Goal: Task Accomplishment & Management: Manage account settings

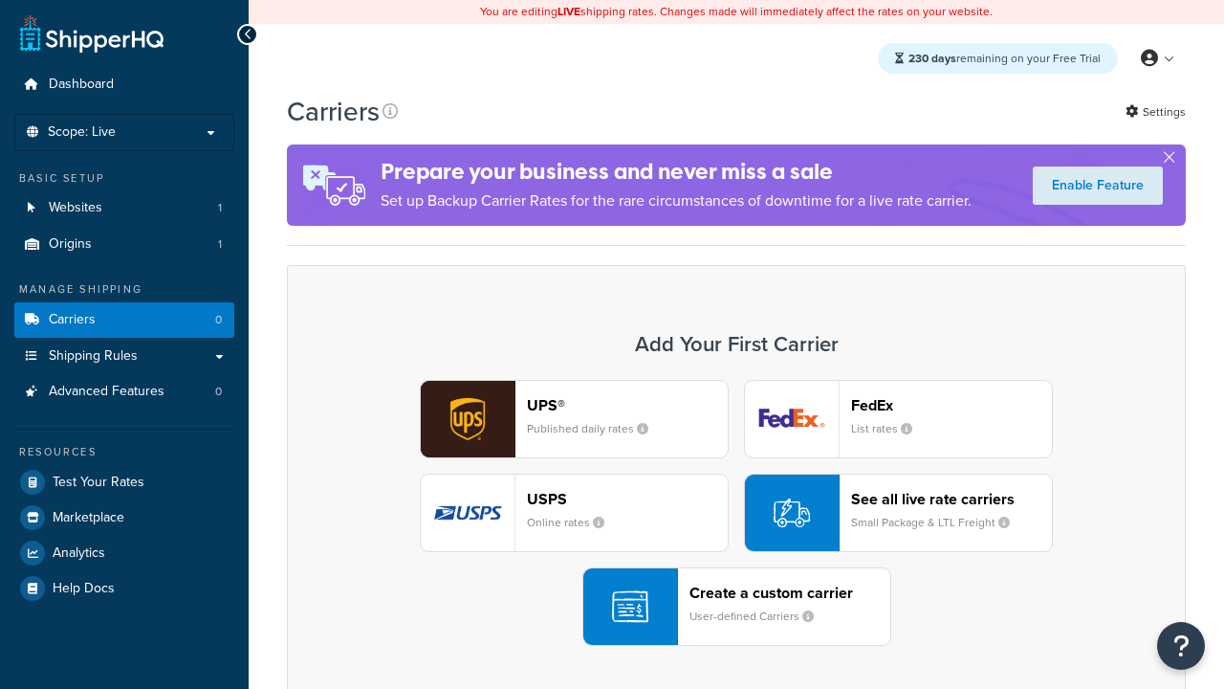
click at [736, 513] on div "UPS® Published daily rates FedEx List rates USPS Online rates See all live rate…" at bounding box center [736, 513] width 859 height 266
click at [952, 405] on header "FedEx" at bounding box center [951, 405] width 201 height 18
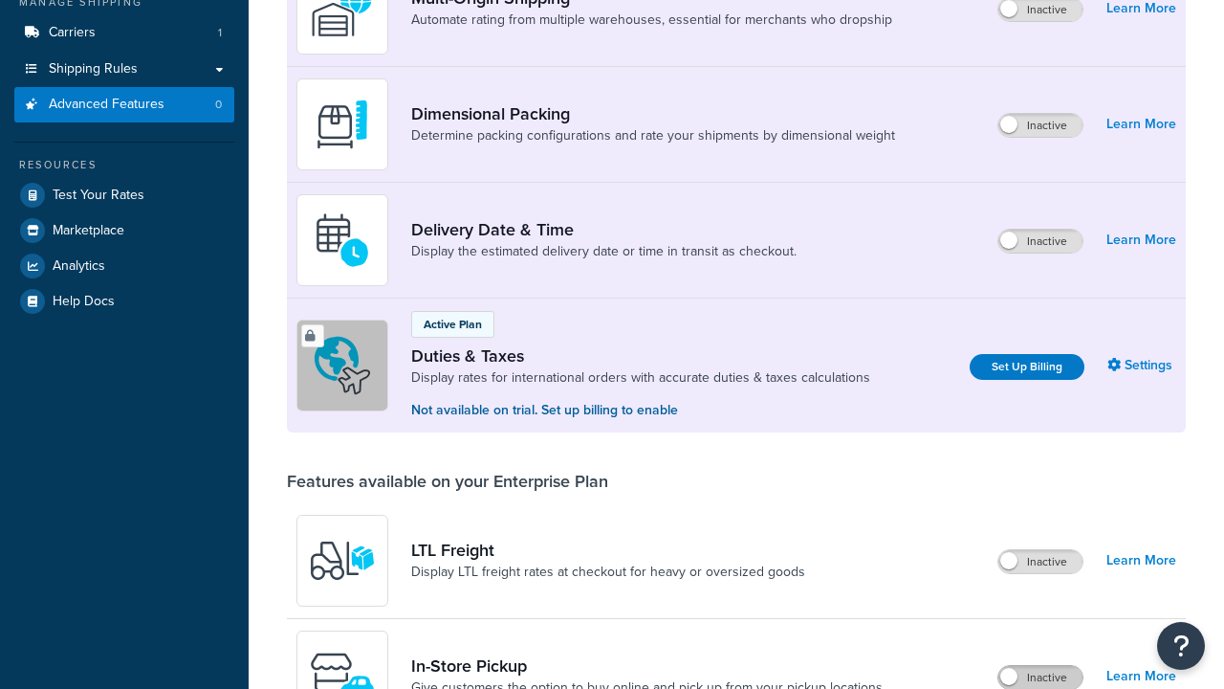
click at [1041, 666] on label "Inactive" at bounding box center [1041, 677] width 84 height 23
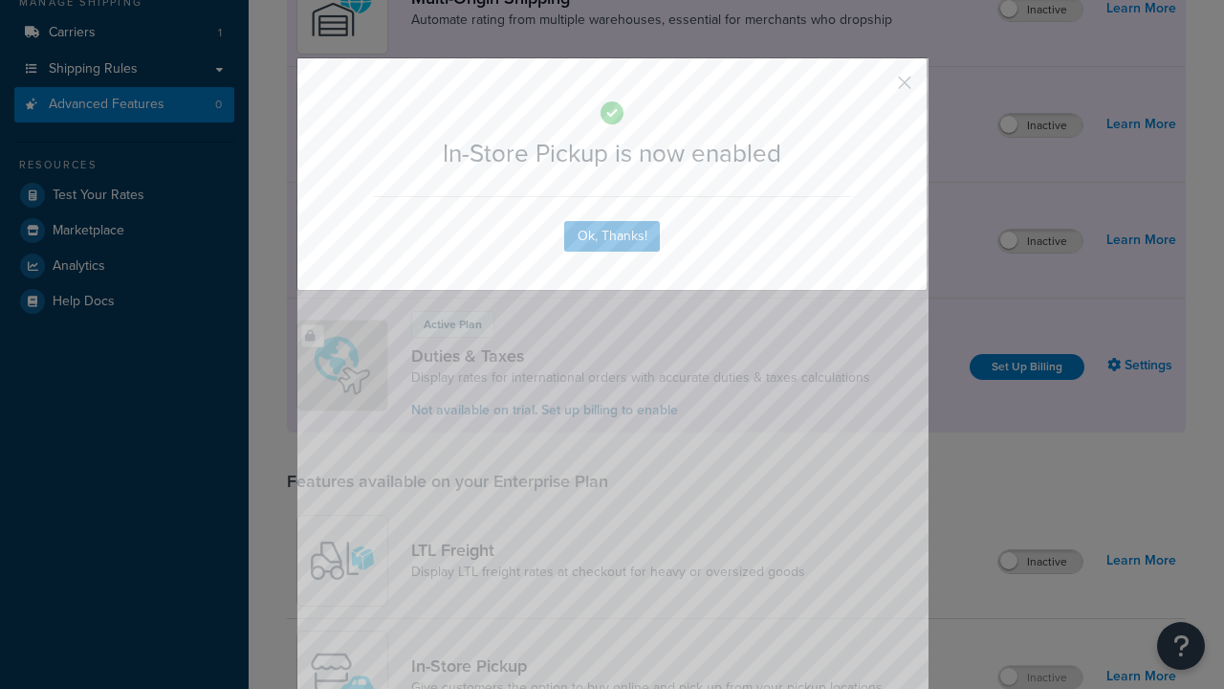
scroll to position [620, 0]
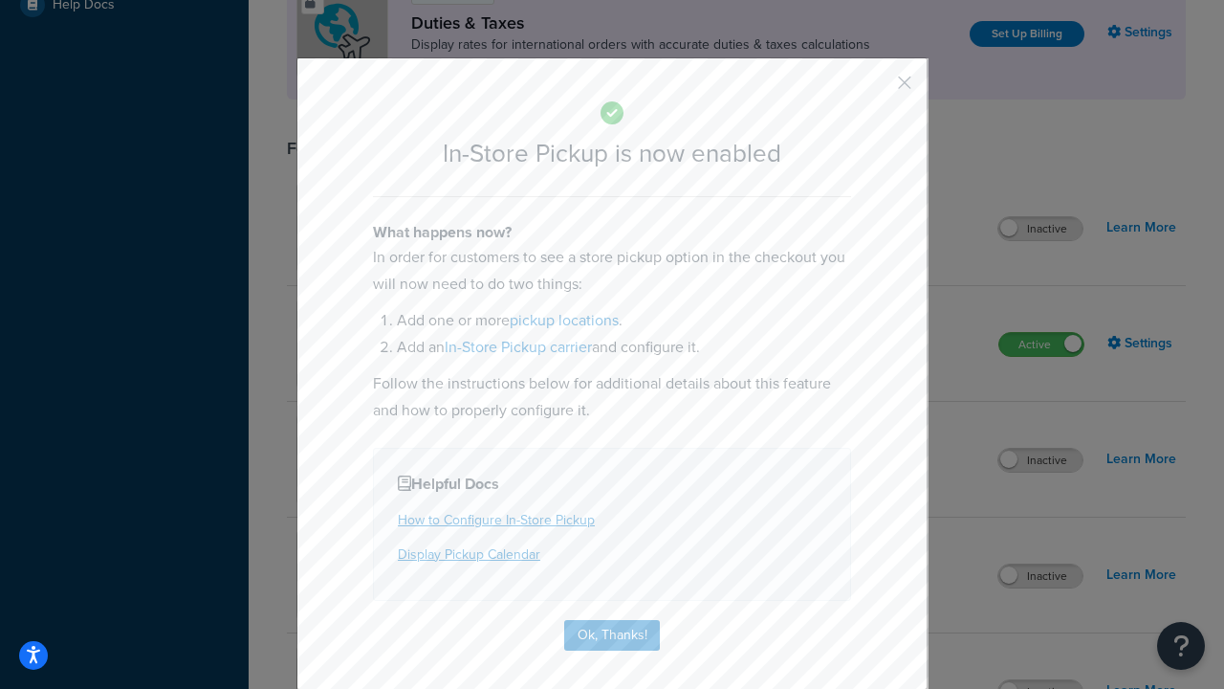
click at [876, 89] on button "button" at bounding box center [876, 89] width 5 height 5
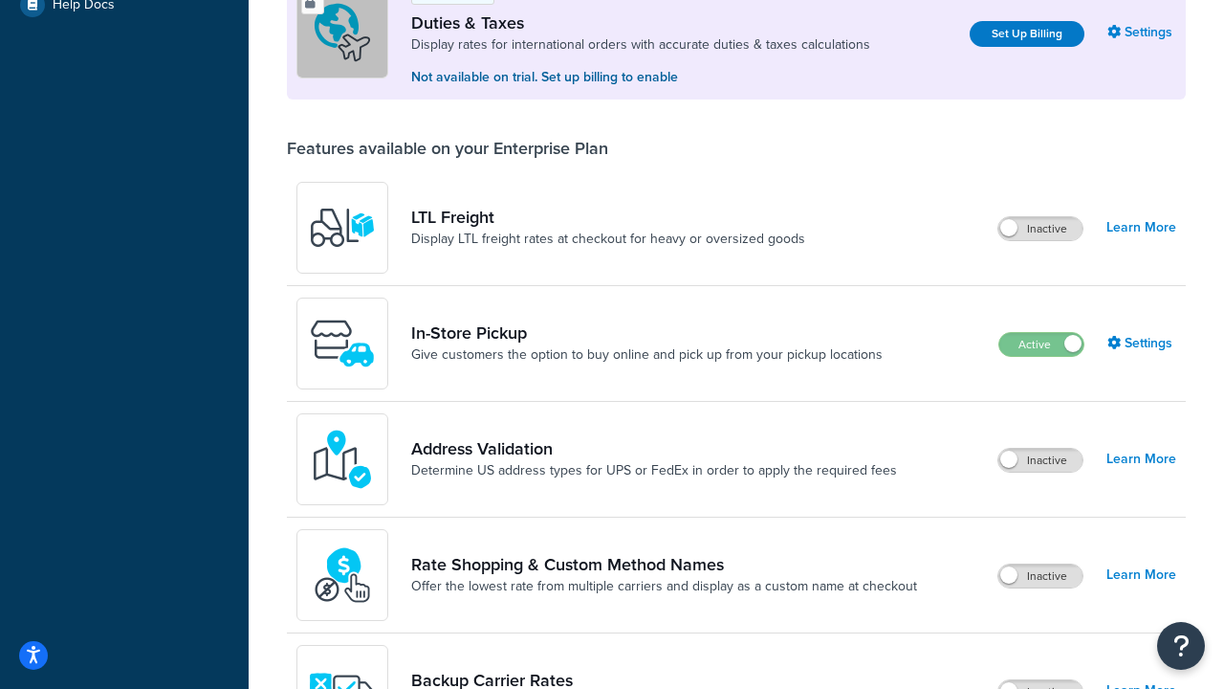
scroll to position [583, 0]
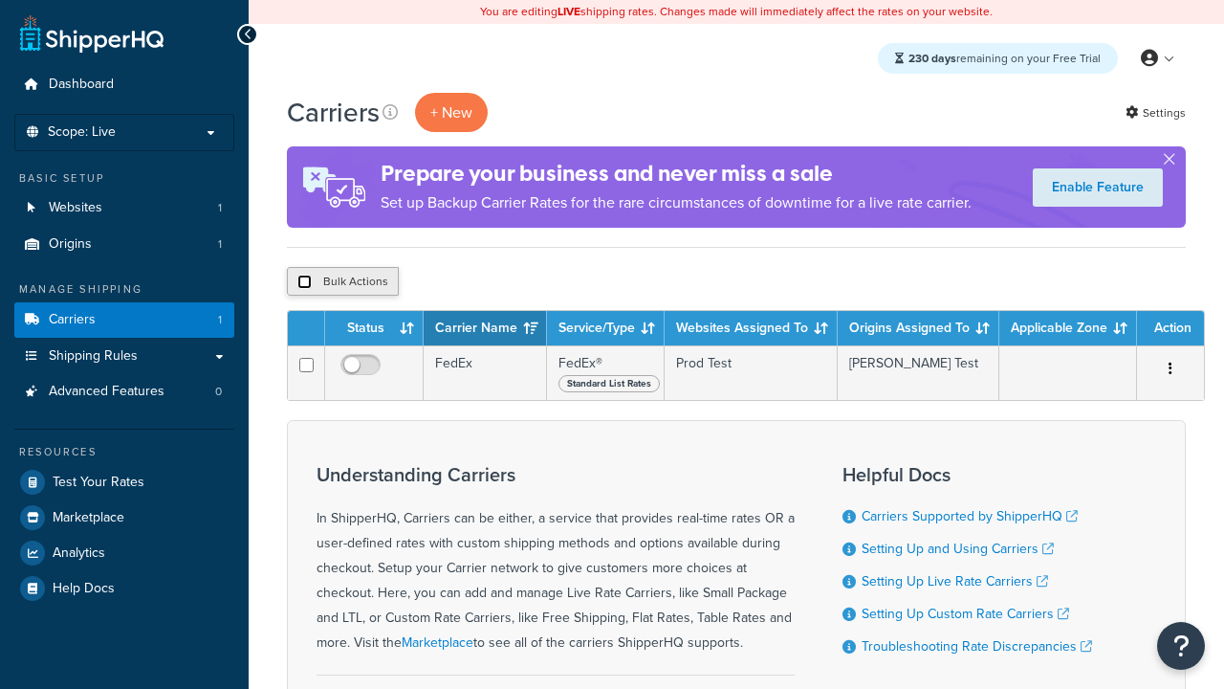
click at [304, 282] on input "checkbox" at bounding box center [304, 282] width 14 height 14
checkbox input "true"
click at [0, 0] on button "Delete" at bounding box center [0, 0] width 0 height 0
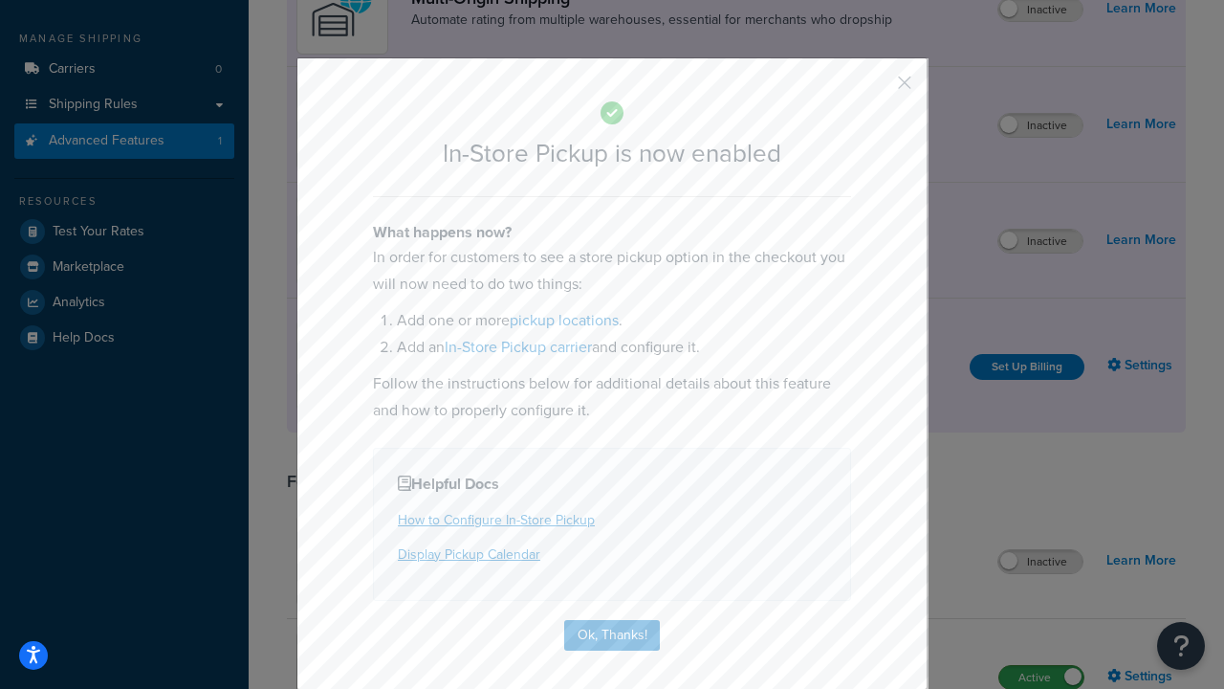
scroll to position [323, 0]
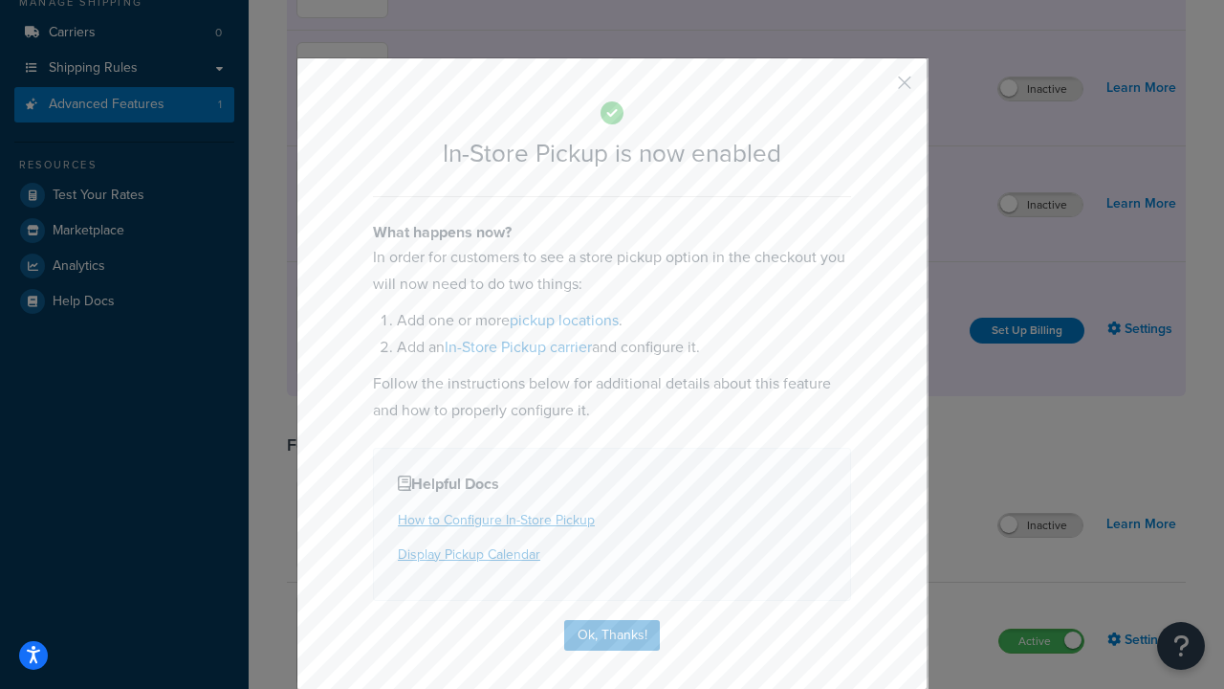
click at [876, 87] on button "button" at bounding box center [876, 89] width 5 height 5
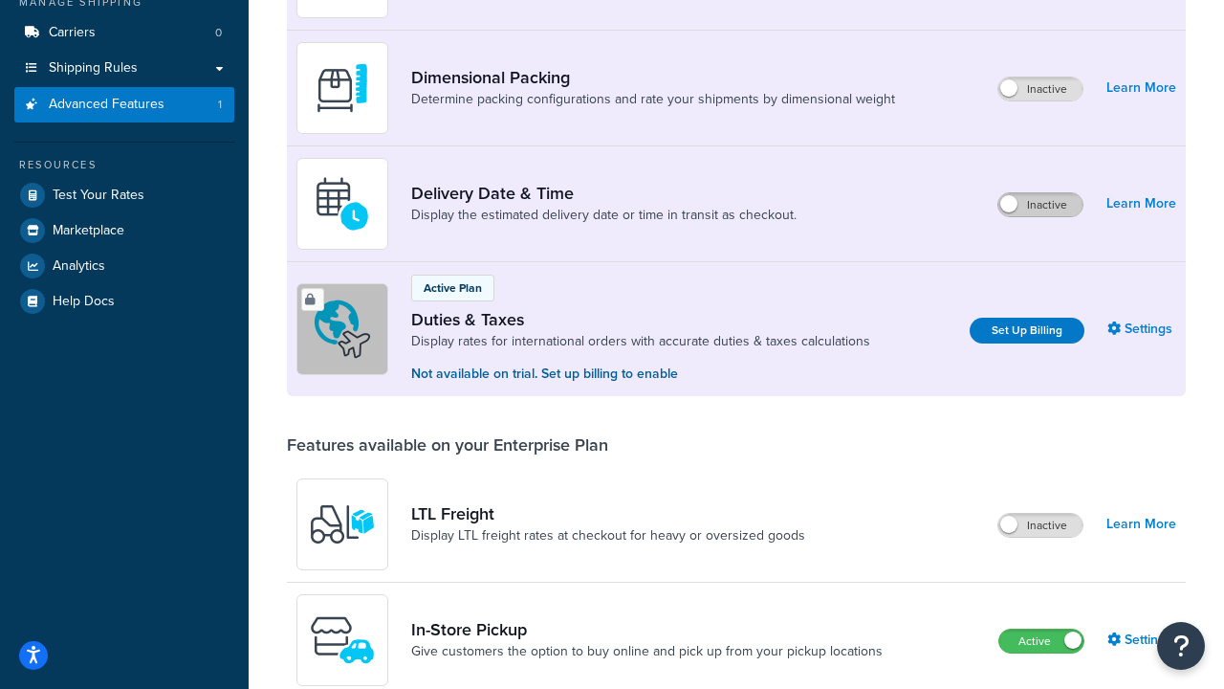
click at [1041, 205] on label "Inactive" at bounding box center [1041, 204] width 84 height 23
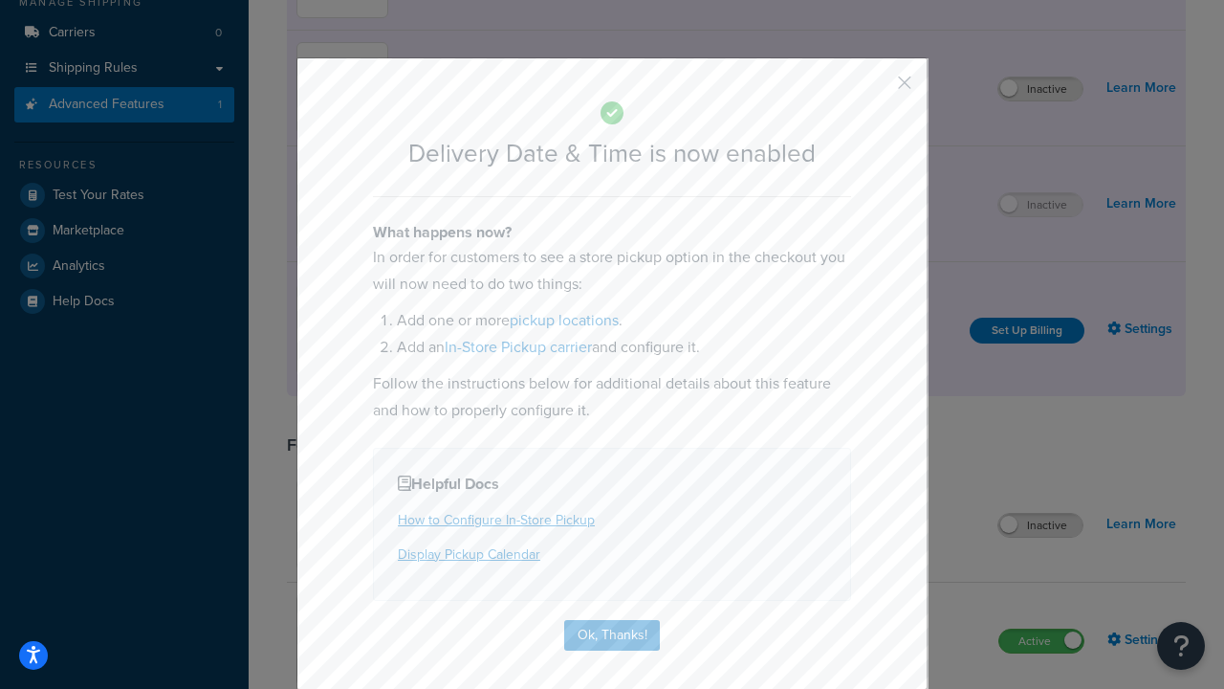
click at [876, 87] on button "button" at bounding box center [876, 89] width 5 height 5
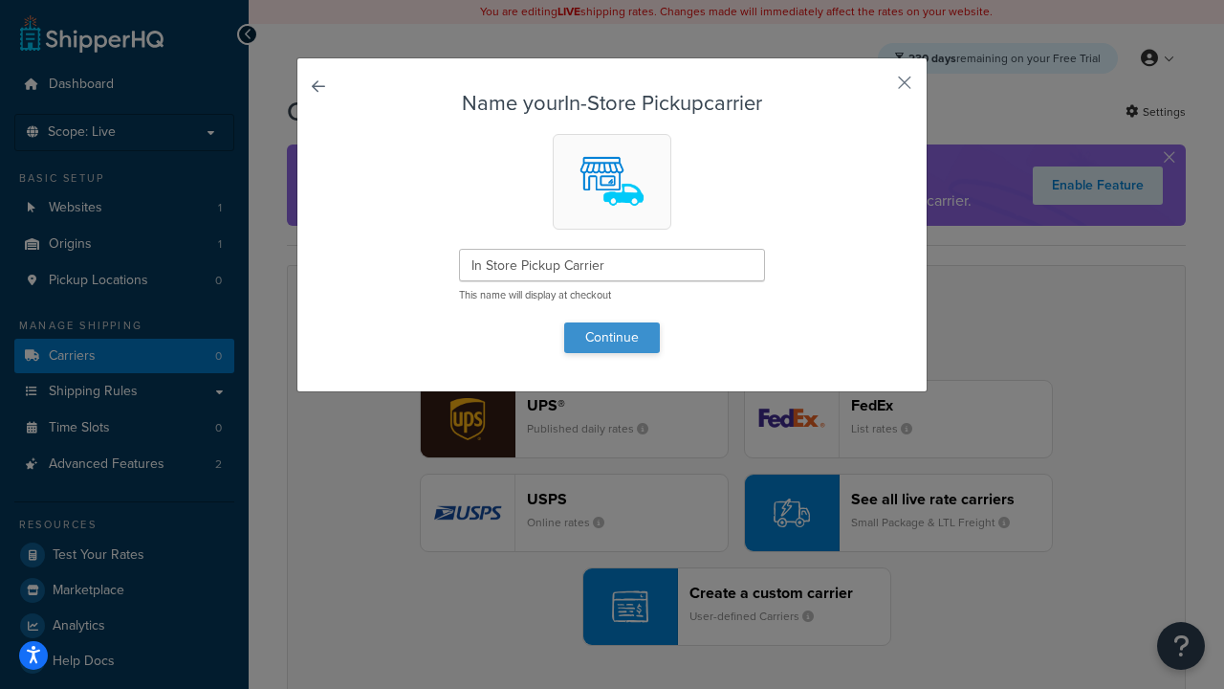
type input "In Store Pickup Carrier"
click at [612, 337] on button "Continue" at bounding box center [612, 337] width 96 height 31
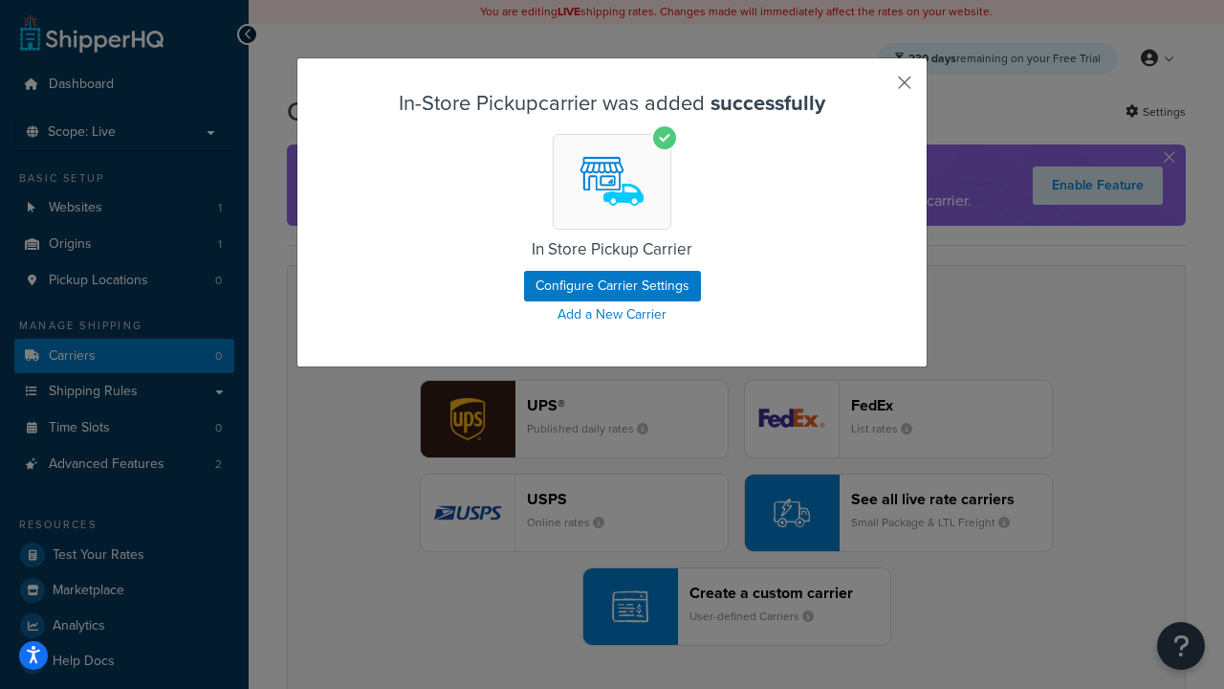
click at [876, 89] on button "button" at bounding box center [876, 89] width 5 height 5
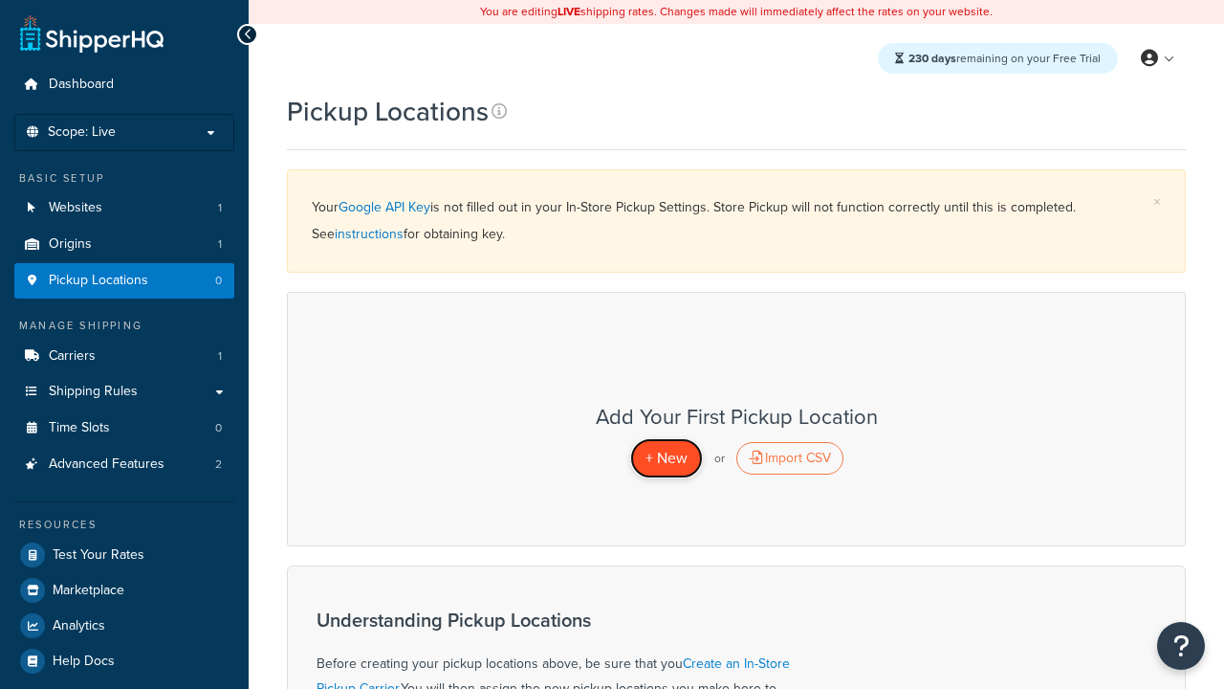
click at [666, 457] on span "+ New" at bounding box center [667, 458] width 42 height 22
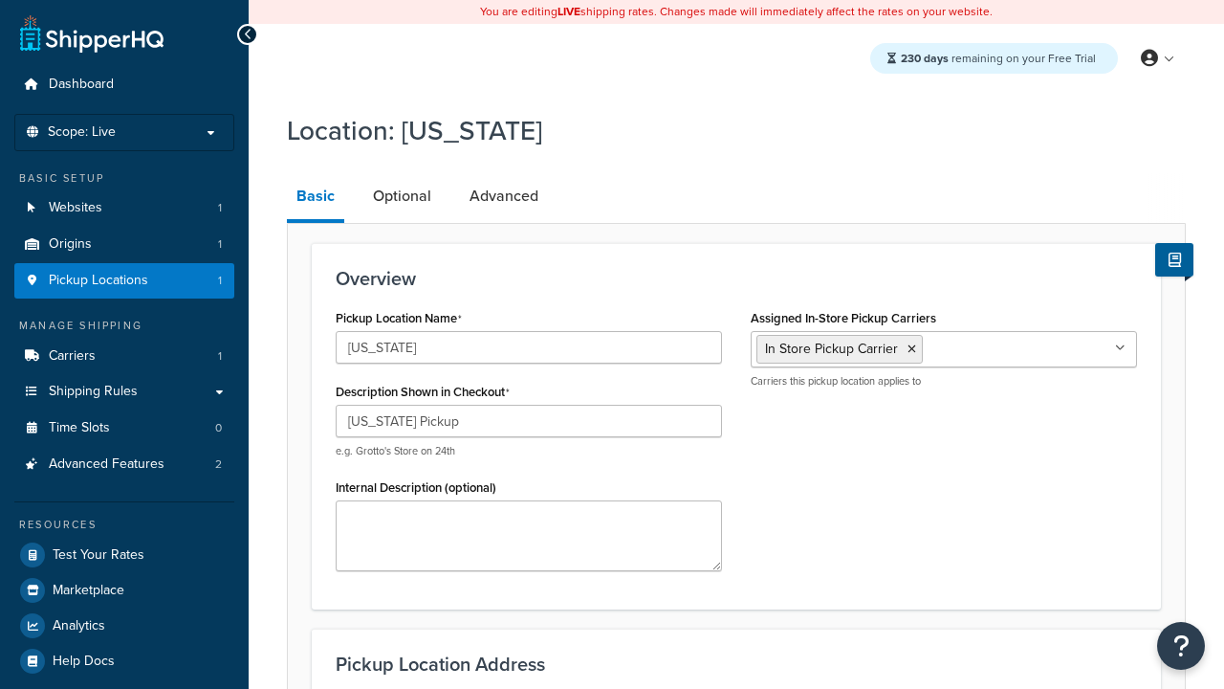
select select "5"
click at [504, 196] on link "Advanced" at bounding box center [504, 196] width 88 height 46
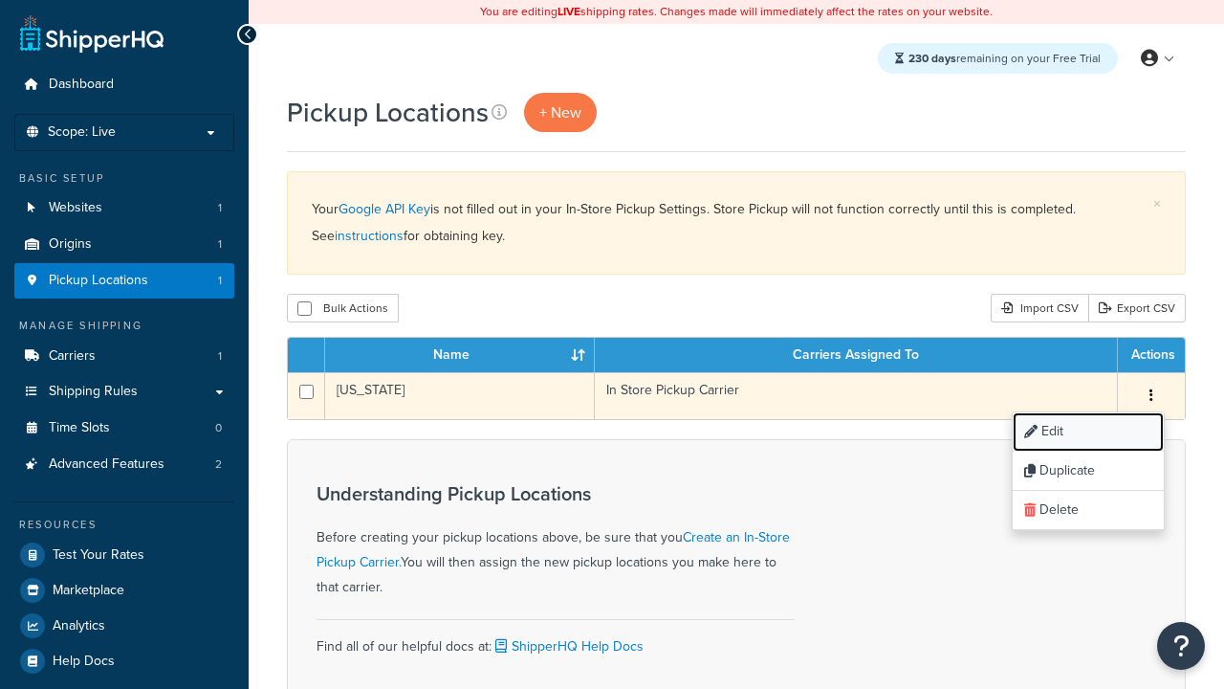
click at [1088, 432] on link "Edit" at bounding box center [1088, 431] width 151 height 39
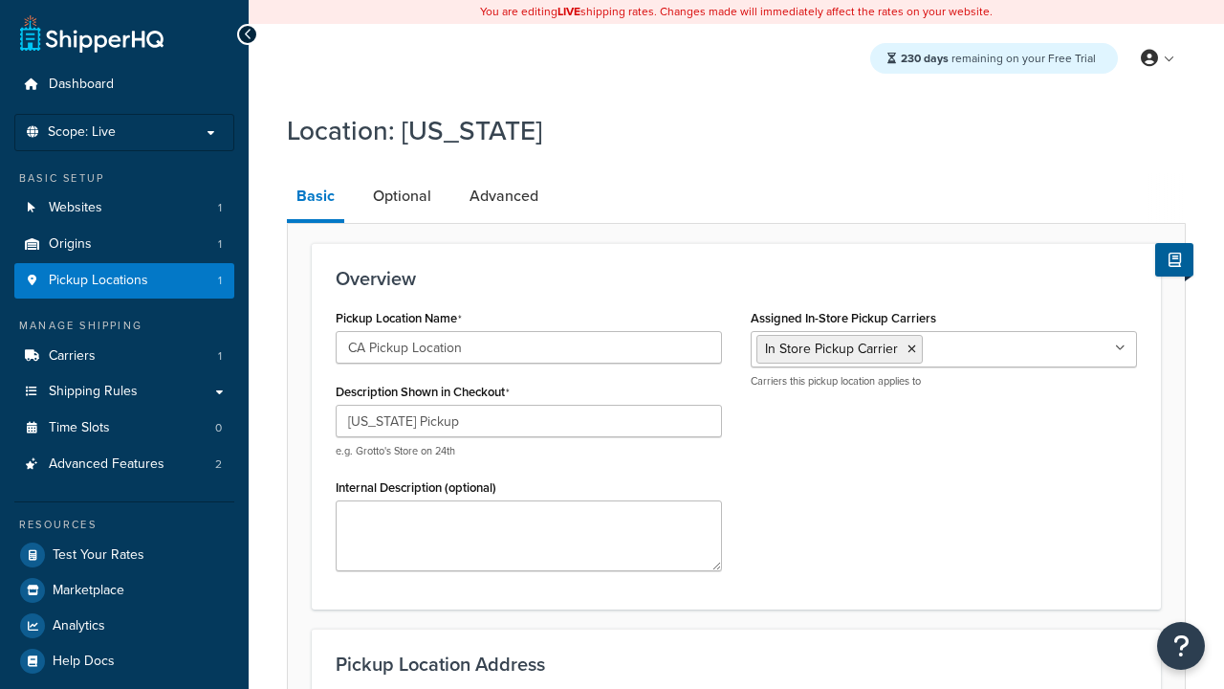
select select "5"
type input "CA Pickup Location"
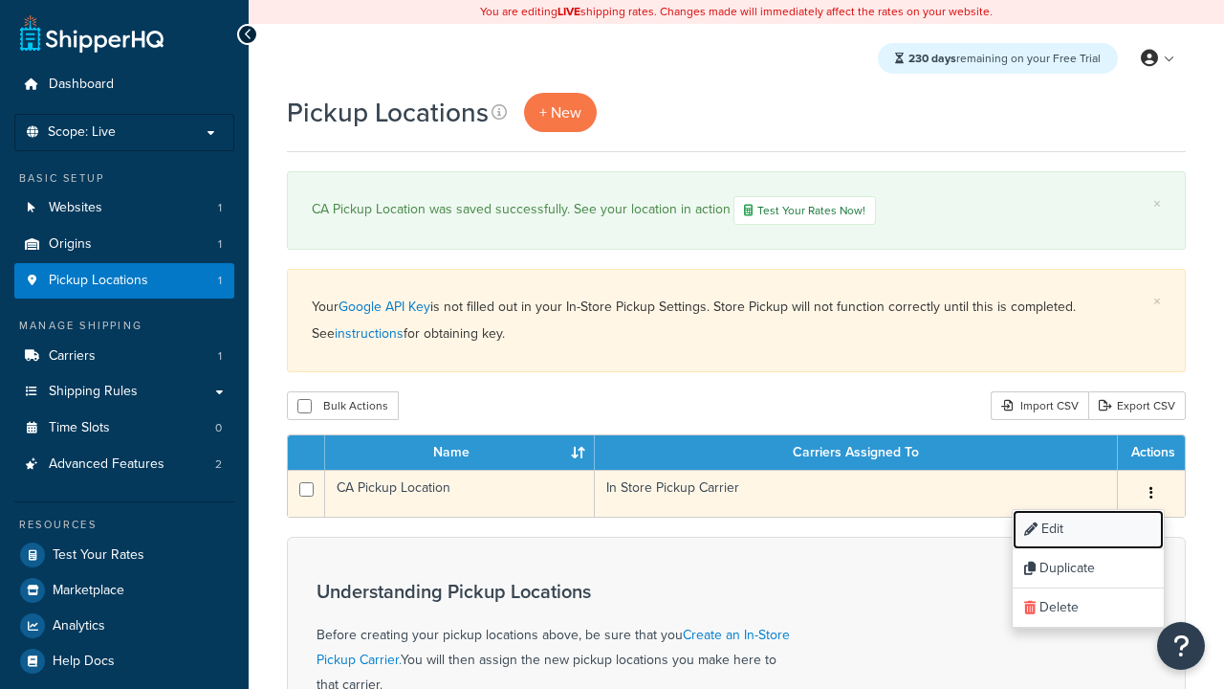
click at [1088, 531] on link "Edit" at bounding box center [1088, 529] width 151 height 39
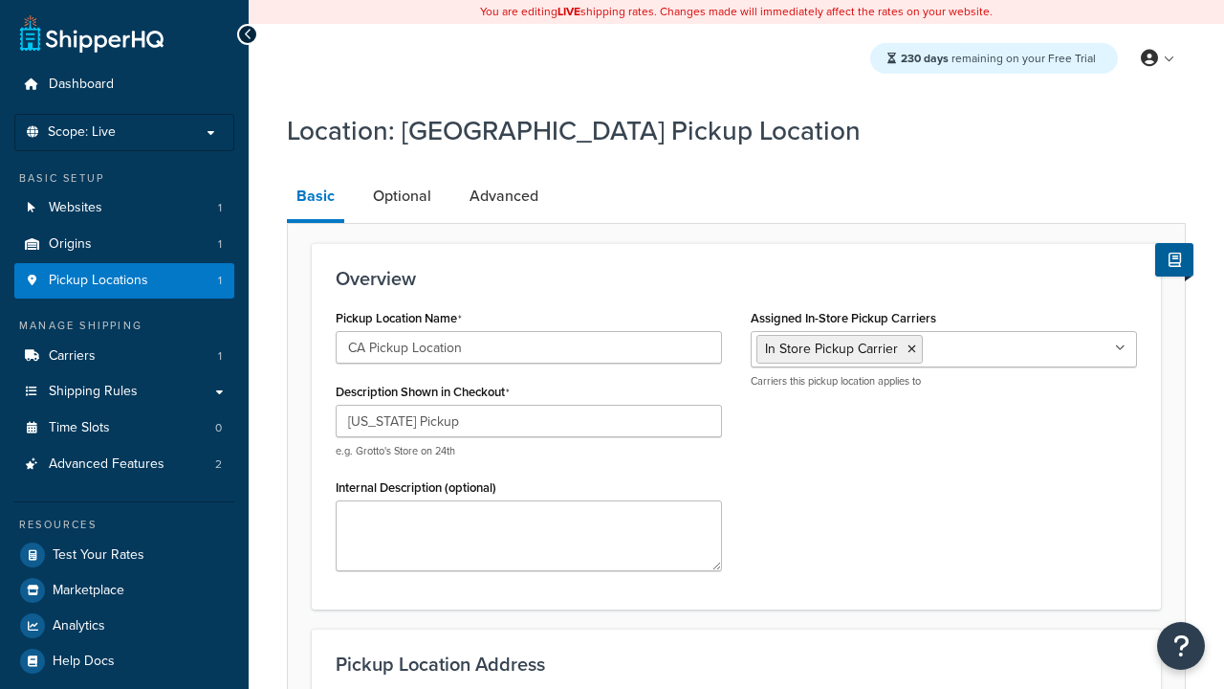
select select "5"
click at [402, 196] on link "Optional" at bounding box center [401, 196] width 77 height 46
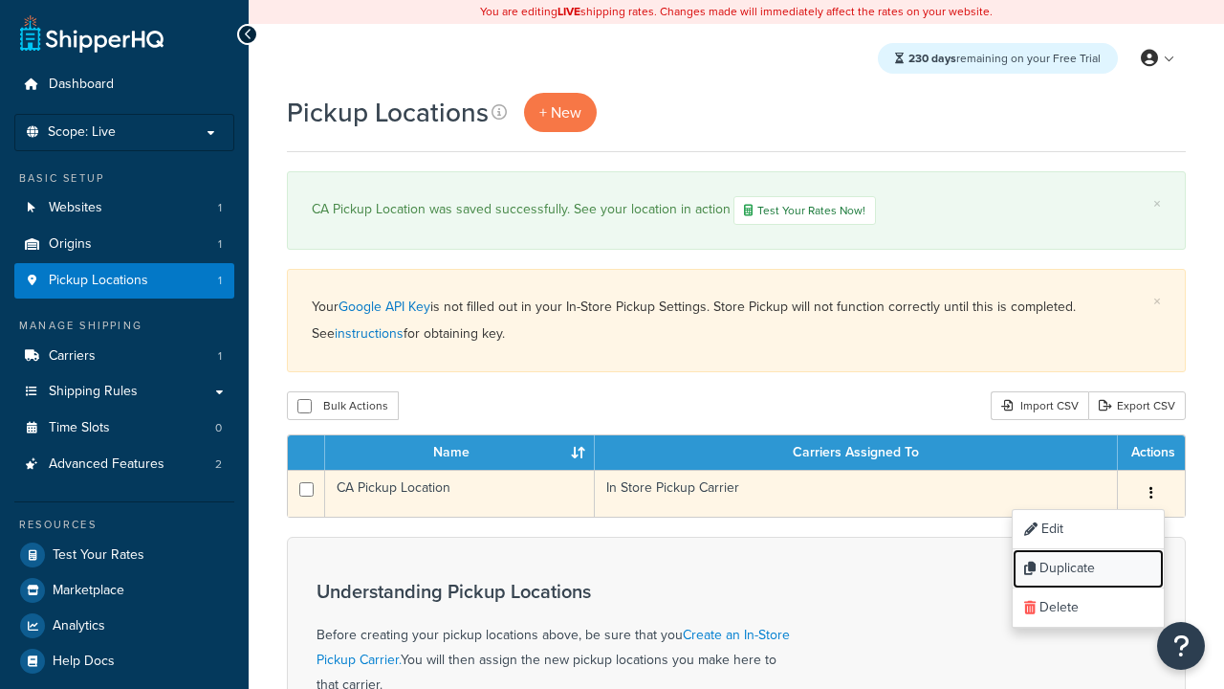
click at [1088, 570] on link "Duplicate" at bounding box center [1088, 568] width 151 height 39
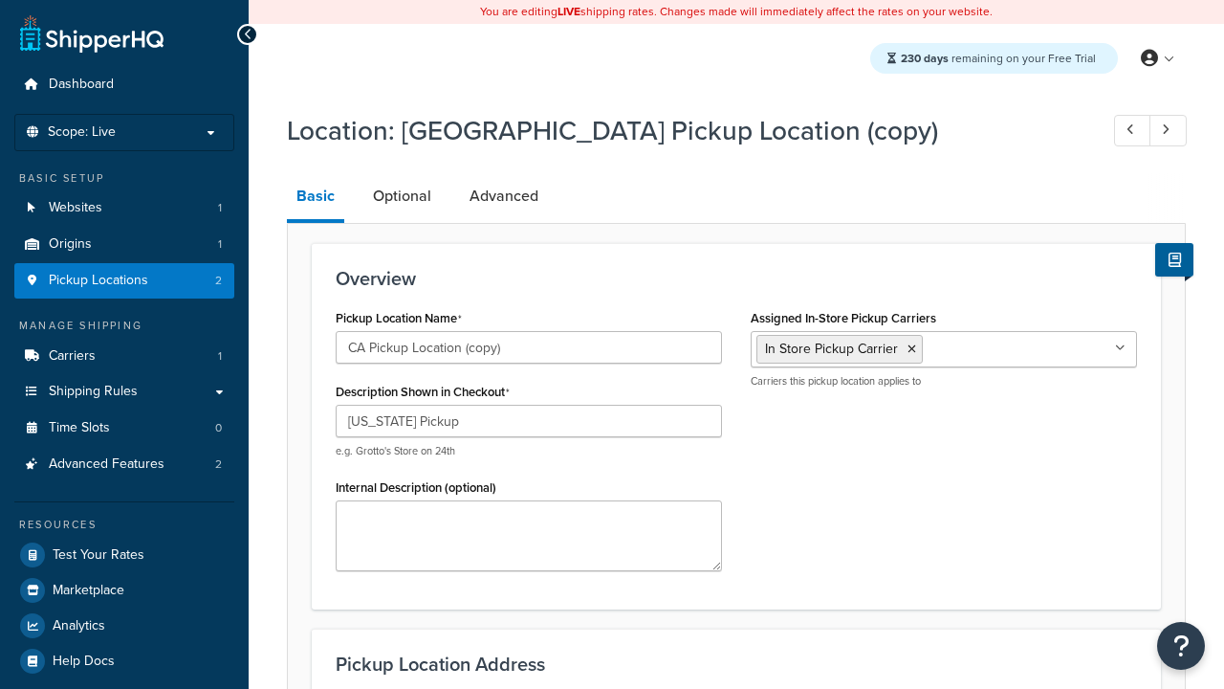
select select "5"
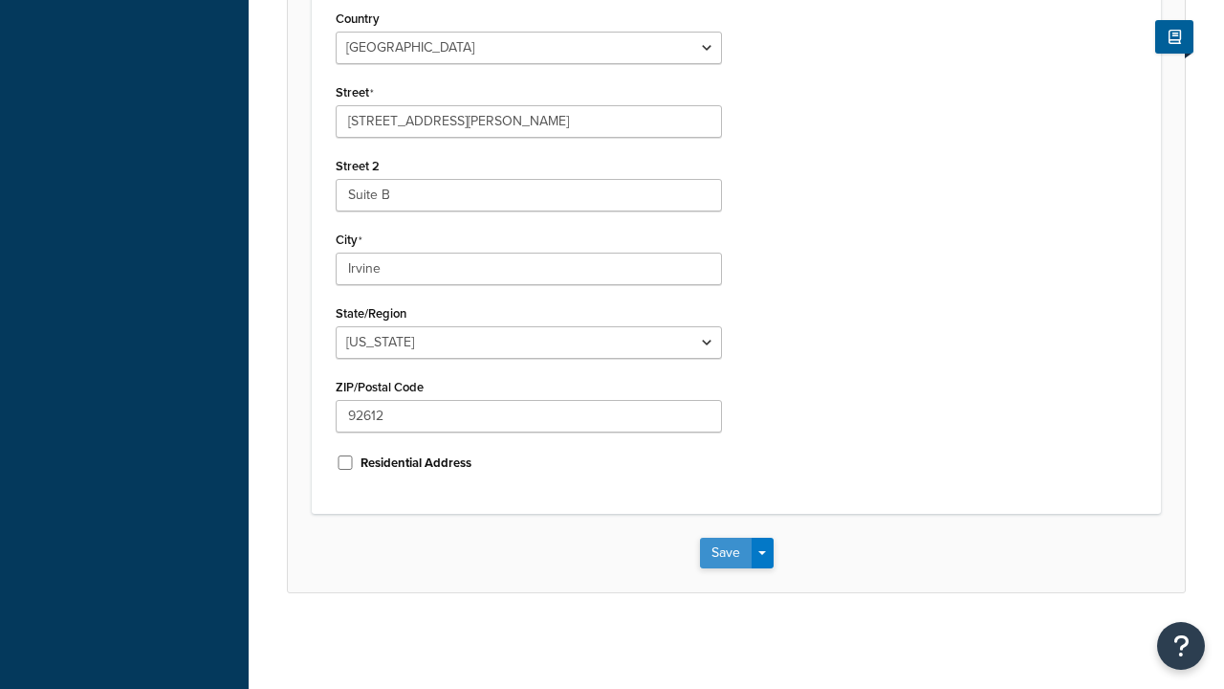
click at [725, 552] on button "Save" at bounding box center [726, 553] width 52 height 31
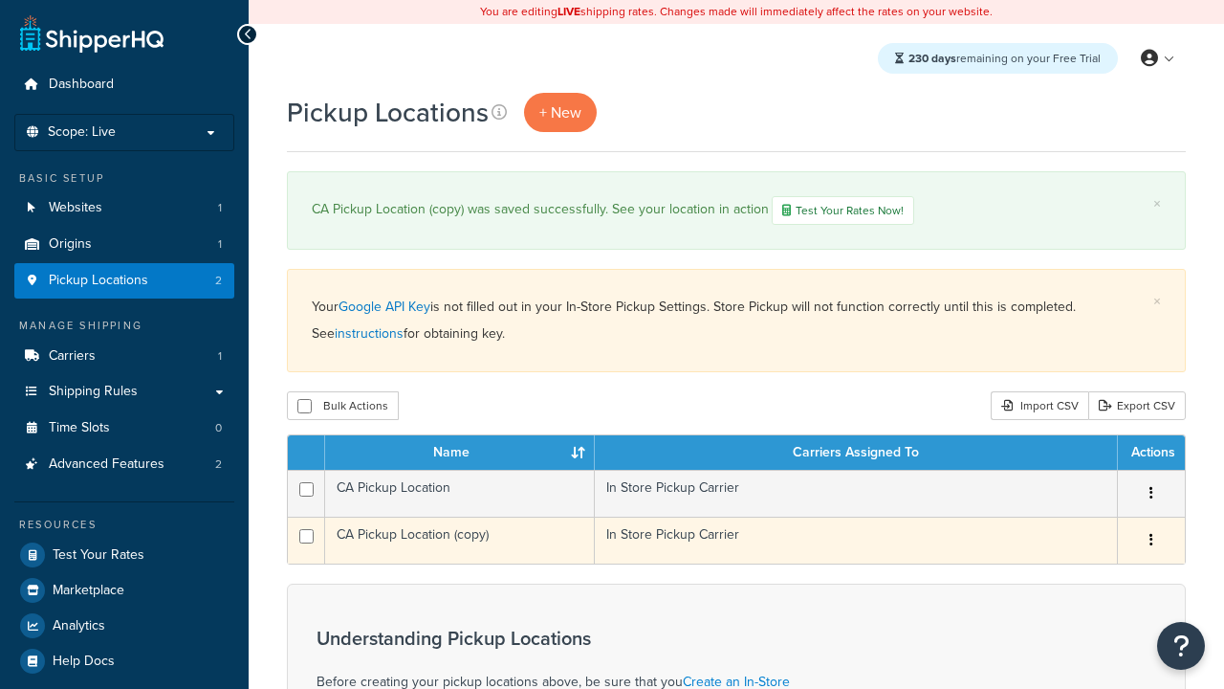
click at [1151, 542] on icon "button" at bounding box center [1152, 539] width 4 height 13
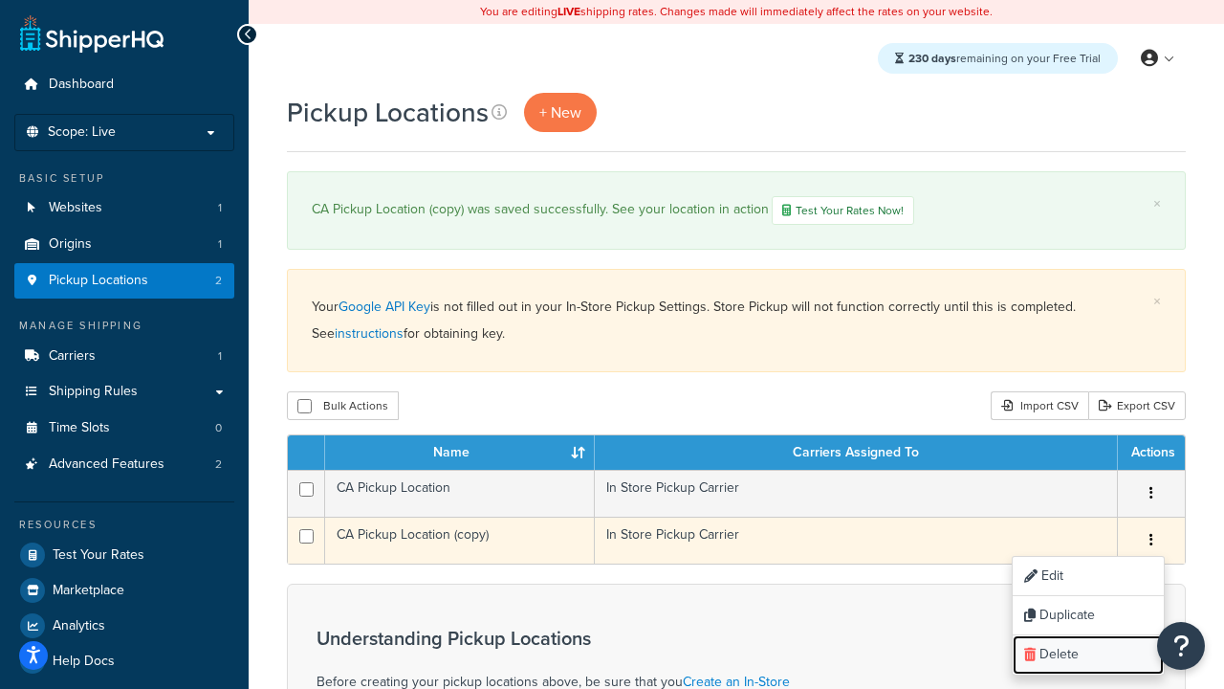
click at [1088, 656] on link "Delete" at bounding box center [1088, 654] width 151 height 39
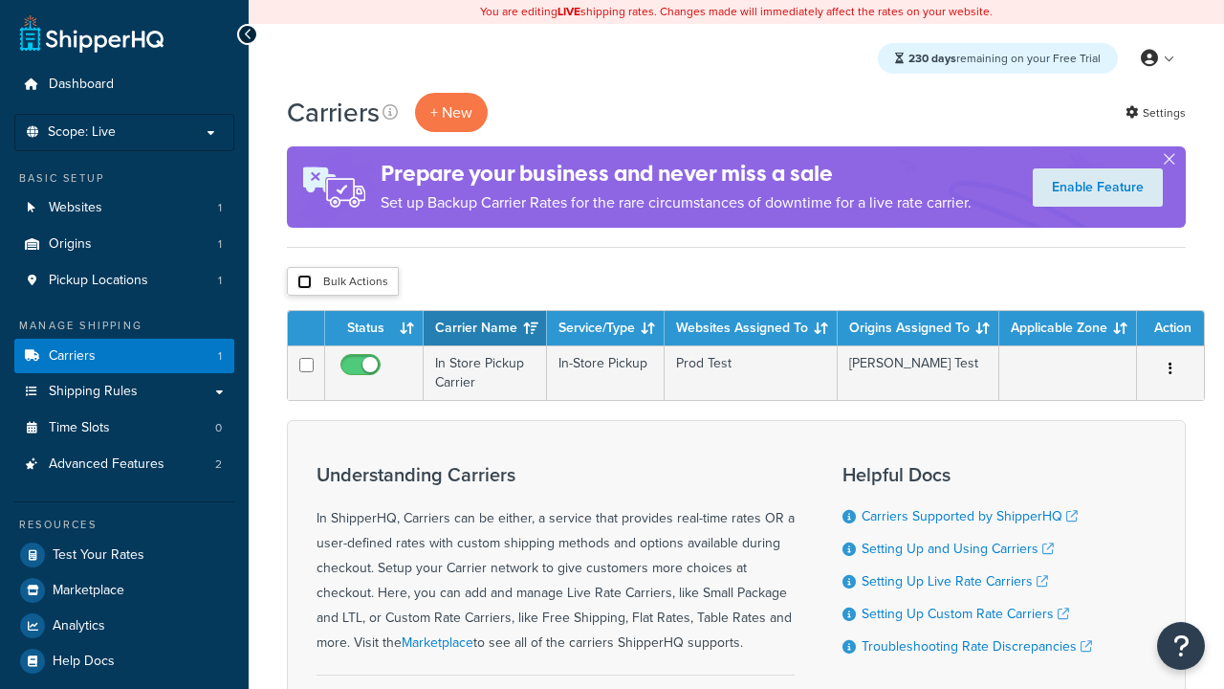
click at [304, 282] on input "checkbox" at bounding box center [304, 282] width 14 height 14
checkbox input "true"
click at [0, 0] on button "Delete" at bounding box center [0, 0] width 0 height 0
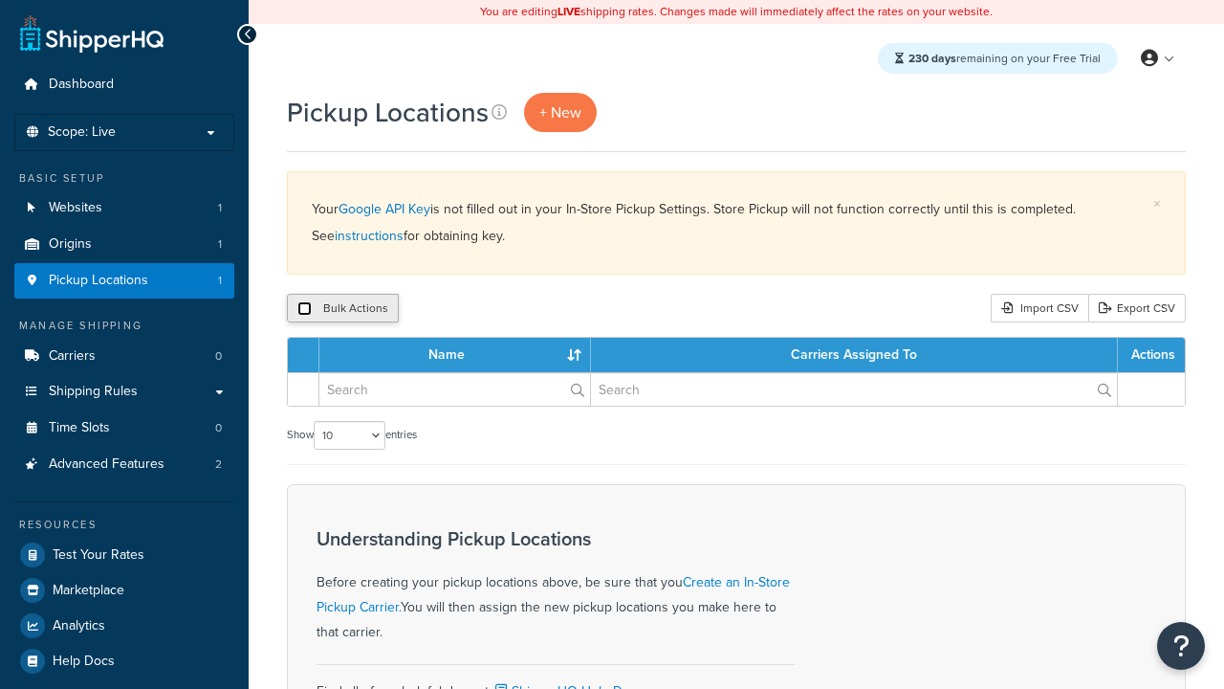
click at [304, 309] on input "checkbox" at bounding box center [304, 308] width 14 height 14
checkbox input "true"
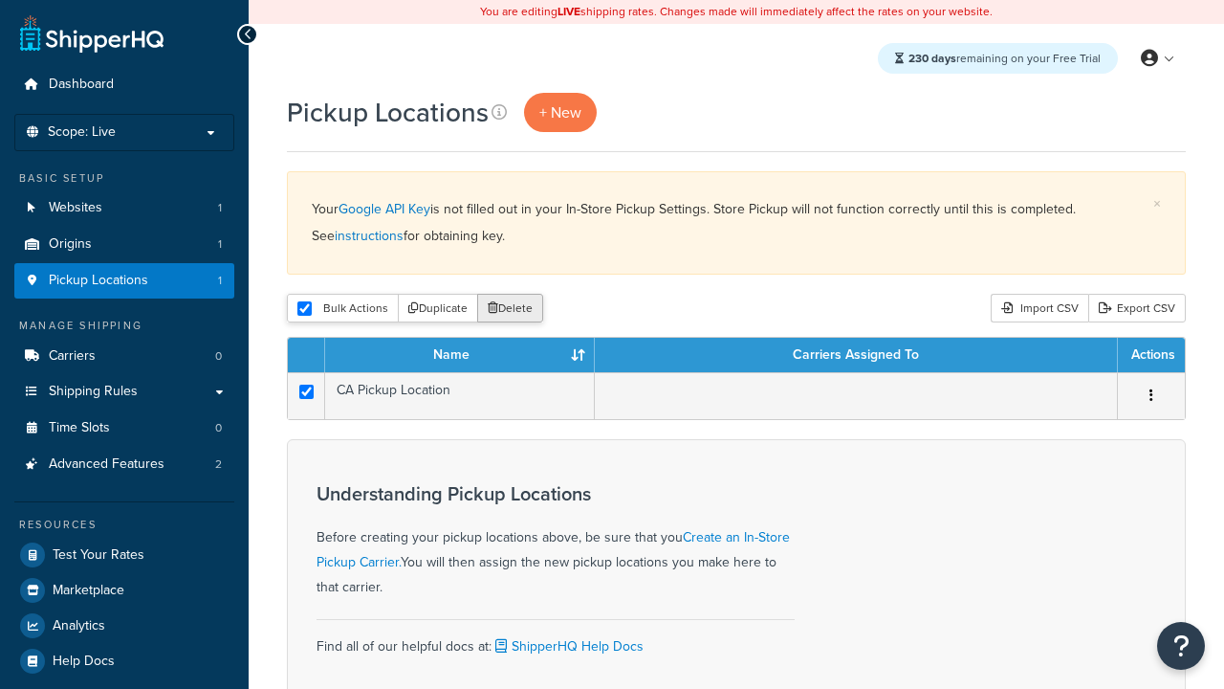
click at [515, 309] on button "Delete" at bounding box center [510, 308] width 66 height 29
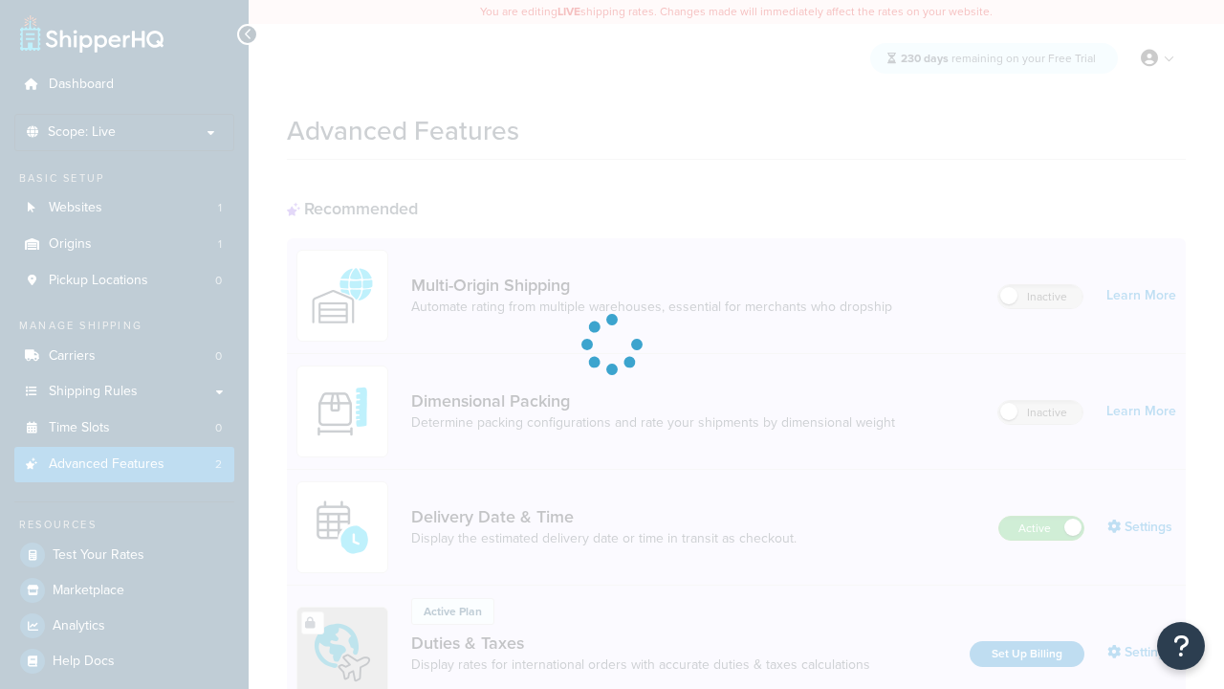
scroll to position [620, 0]
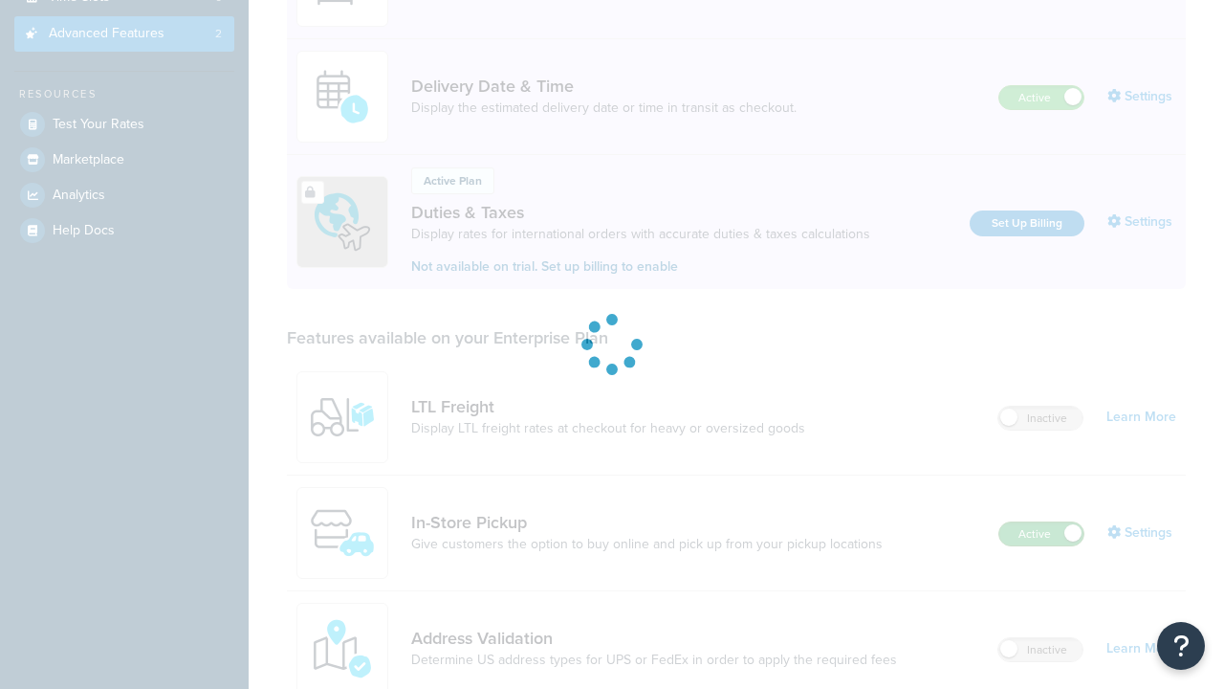
click at [1042, 522] on label "Active" at bounding box center [1042, 533] width 84 height 23
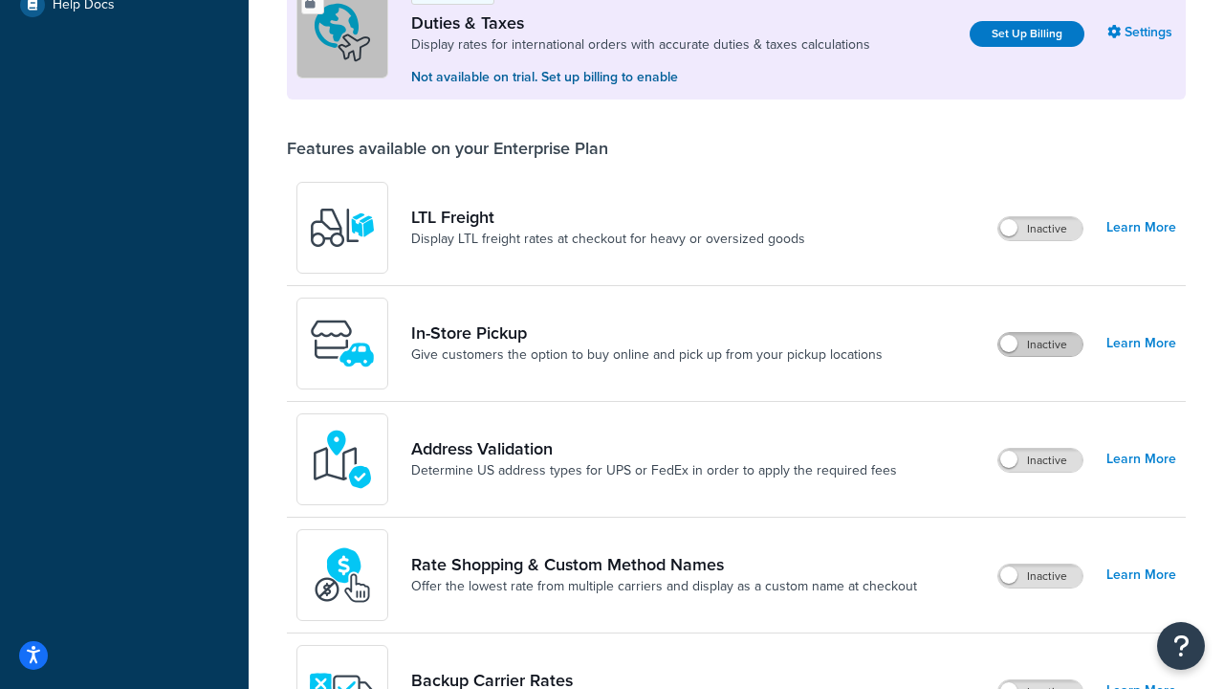
scroll to position [583, 0]
